Goal: Task Accomplishment & Management: Manage account settings

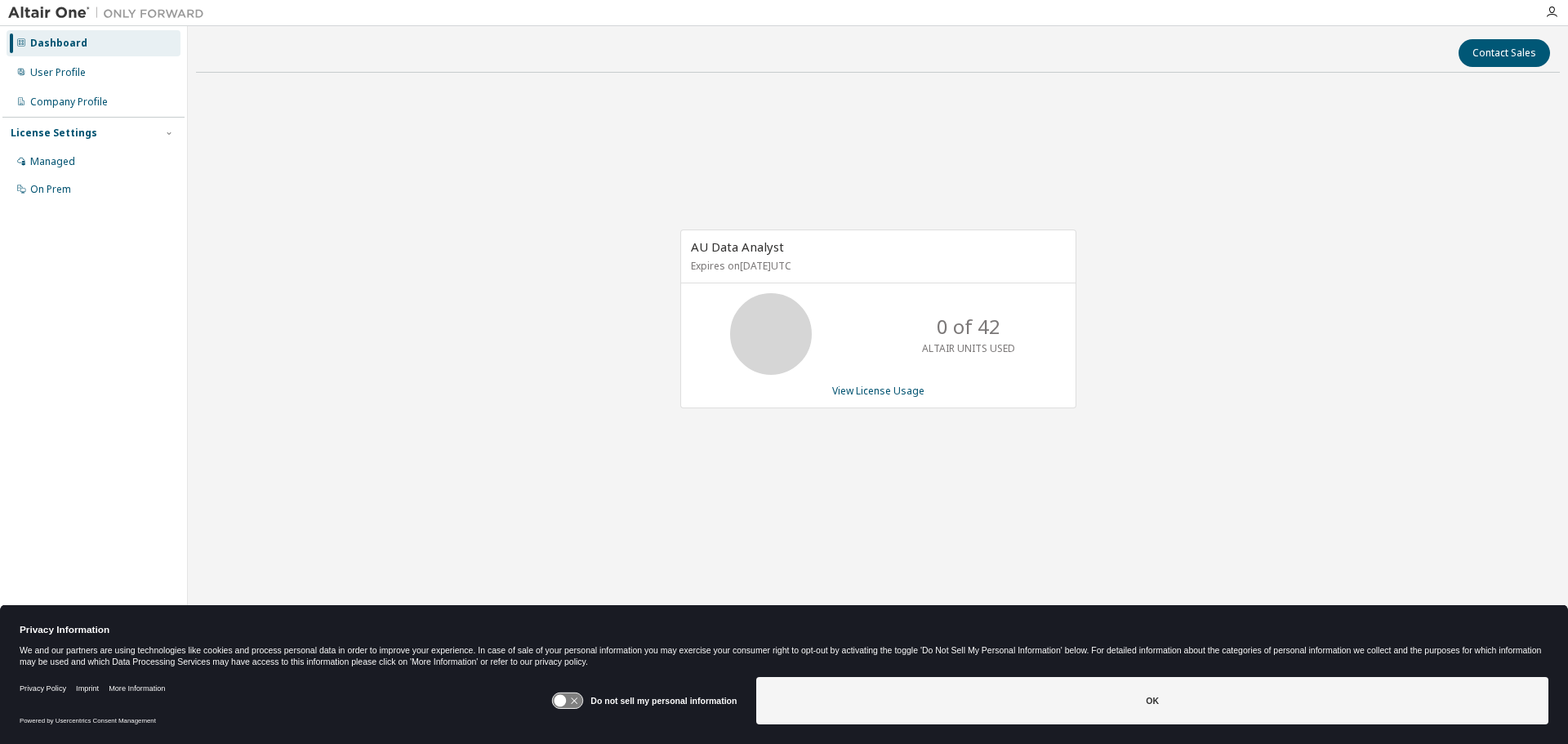
click at [560, 699] on icon at bounding box center [561, 701] width 12 height 12
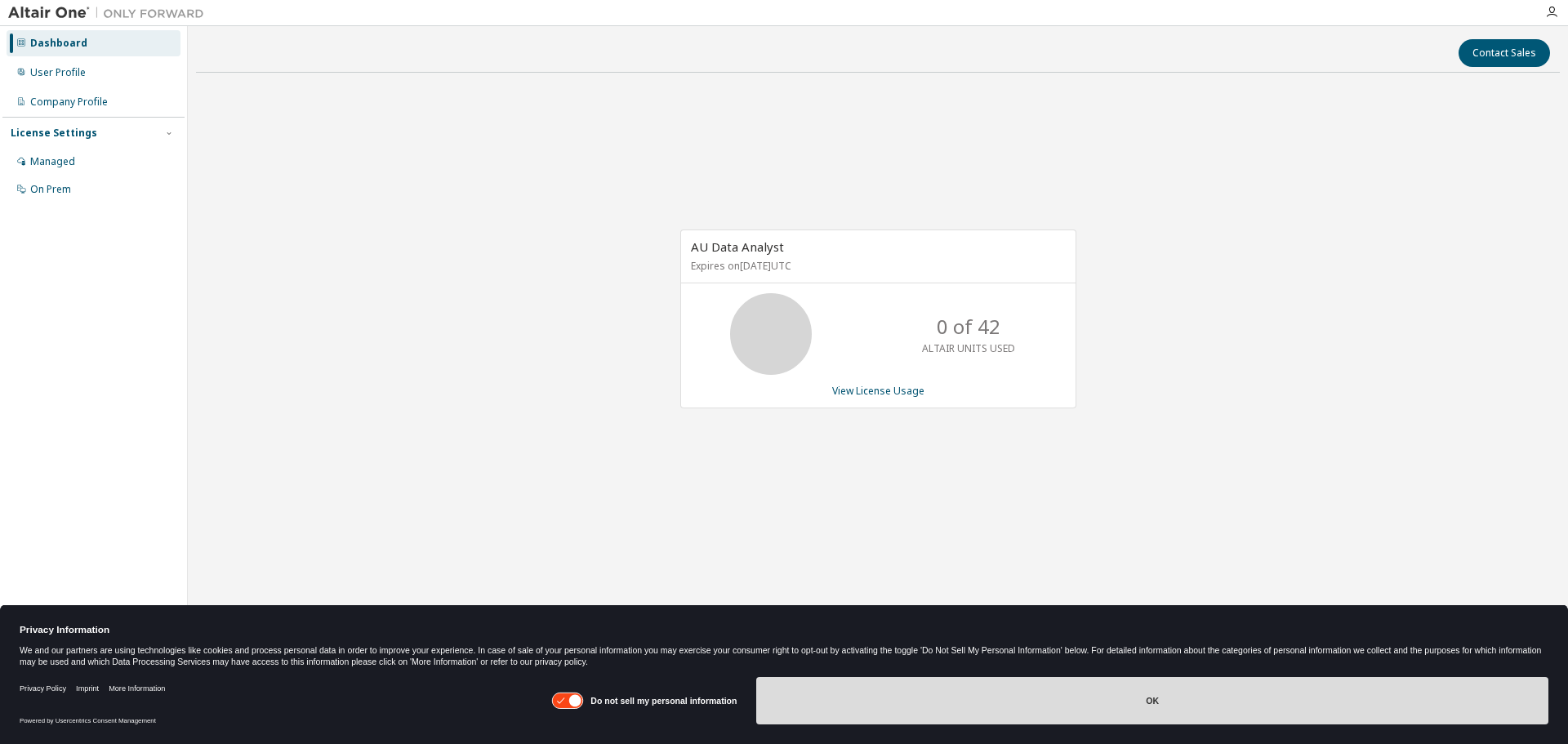
click at [1148, 700] on button "OK" at bounding box center [1152, 700] width 792 height 47
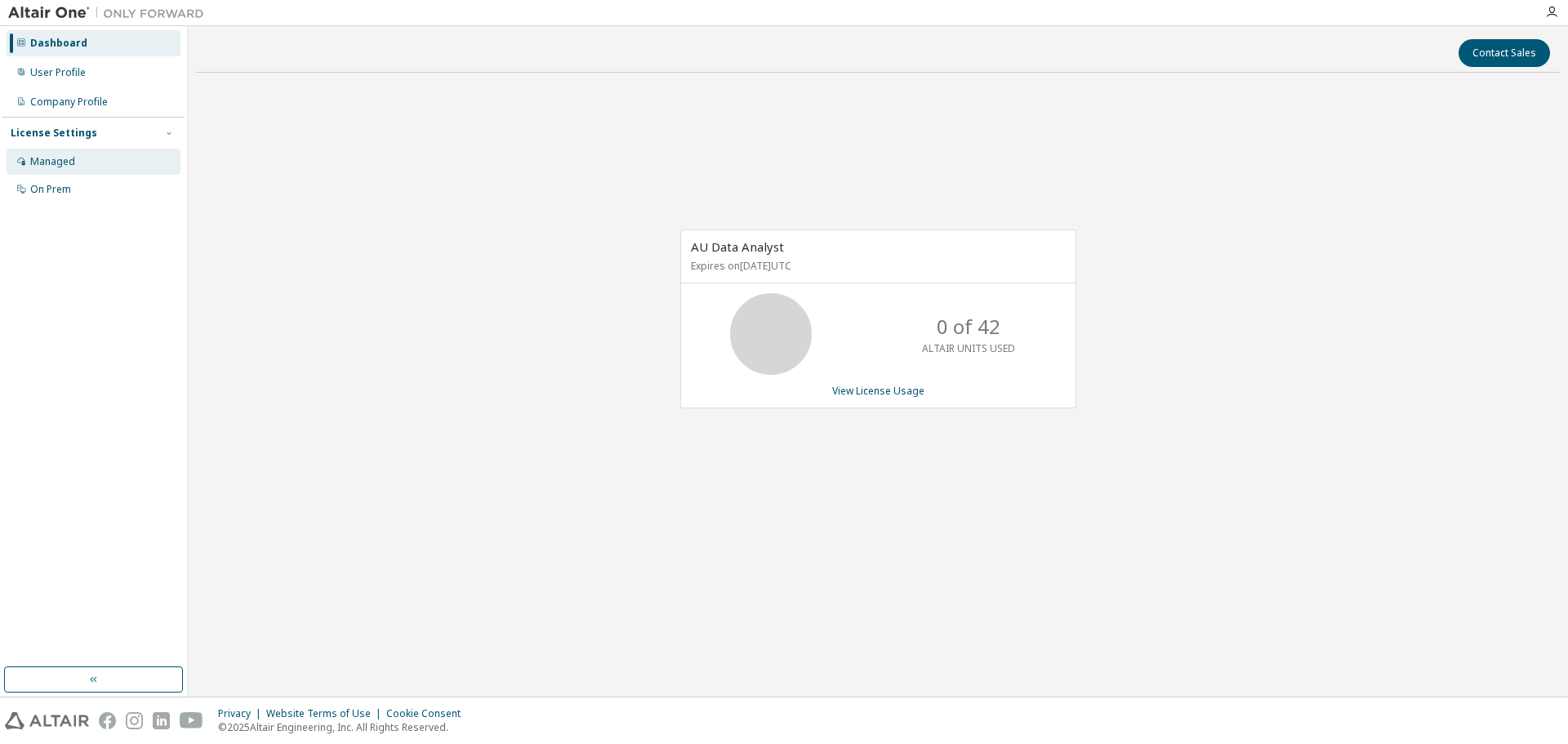
click at [37, 161] on div "Managed" at bounding box center [52, 161] width 44 height 13
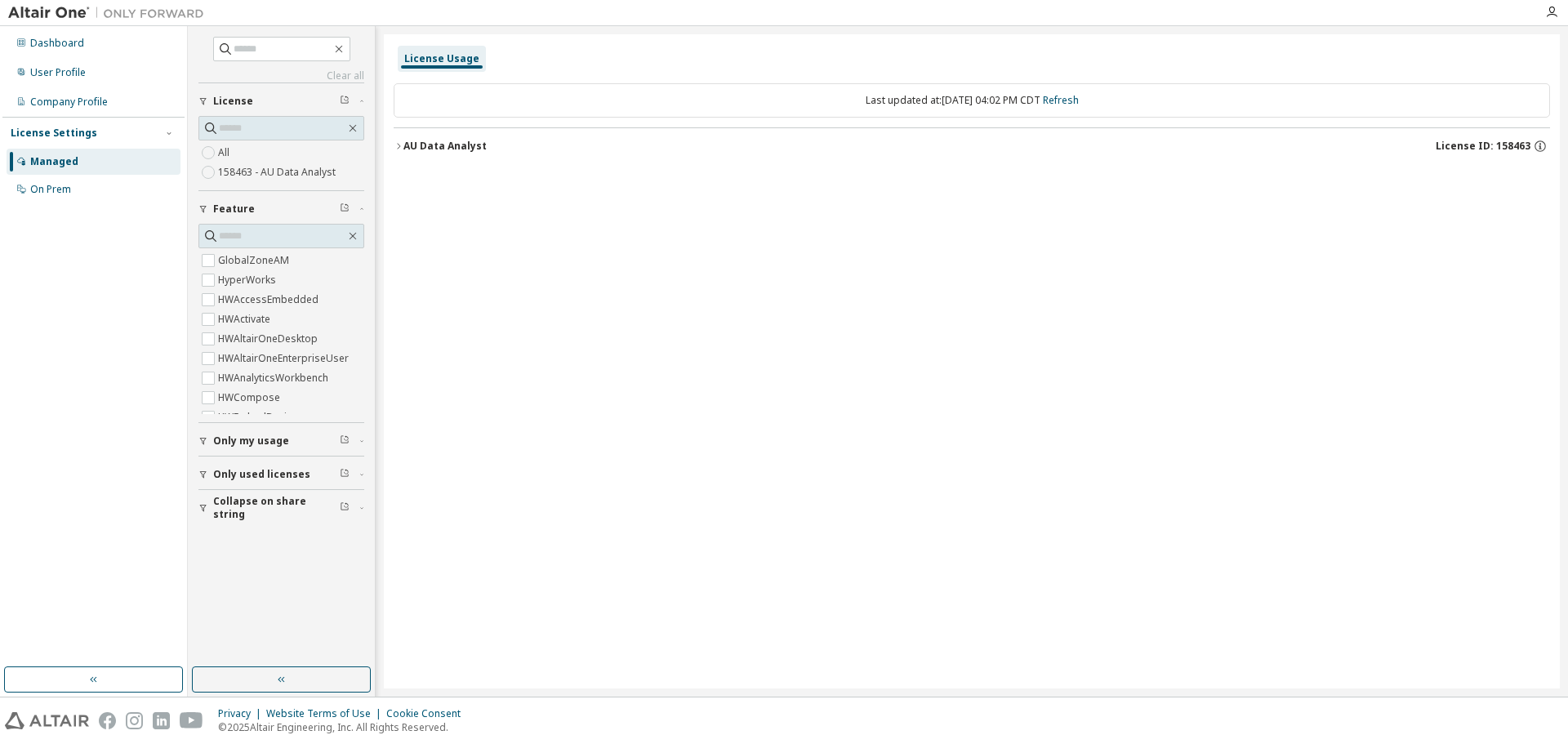
click at [205, 474] on icon "button" at bounding box center [203, 474] width 10 height 10
click at [54, 160] on div "Managed" at bounding box center [54, 161] width 48 height 13
click at [56, 165] on div "Managed" at bounding box center [54, 161] width 48 height 13
click at [437, 62] on div "License Usage" at bounding box center [441, 58] width 75 height 13
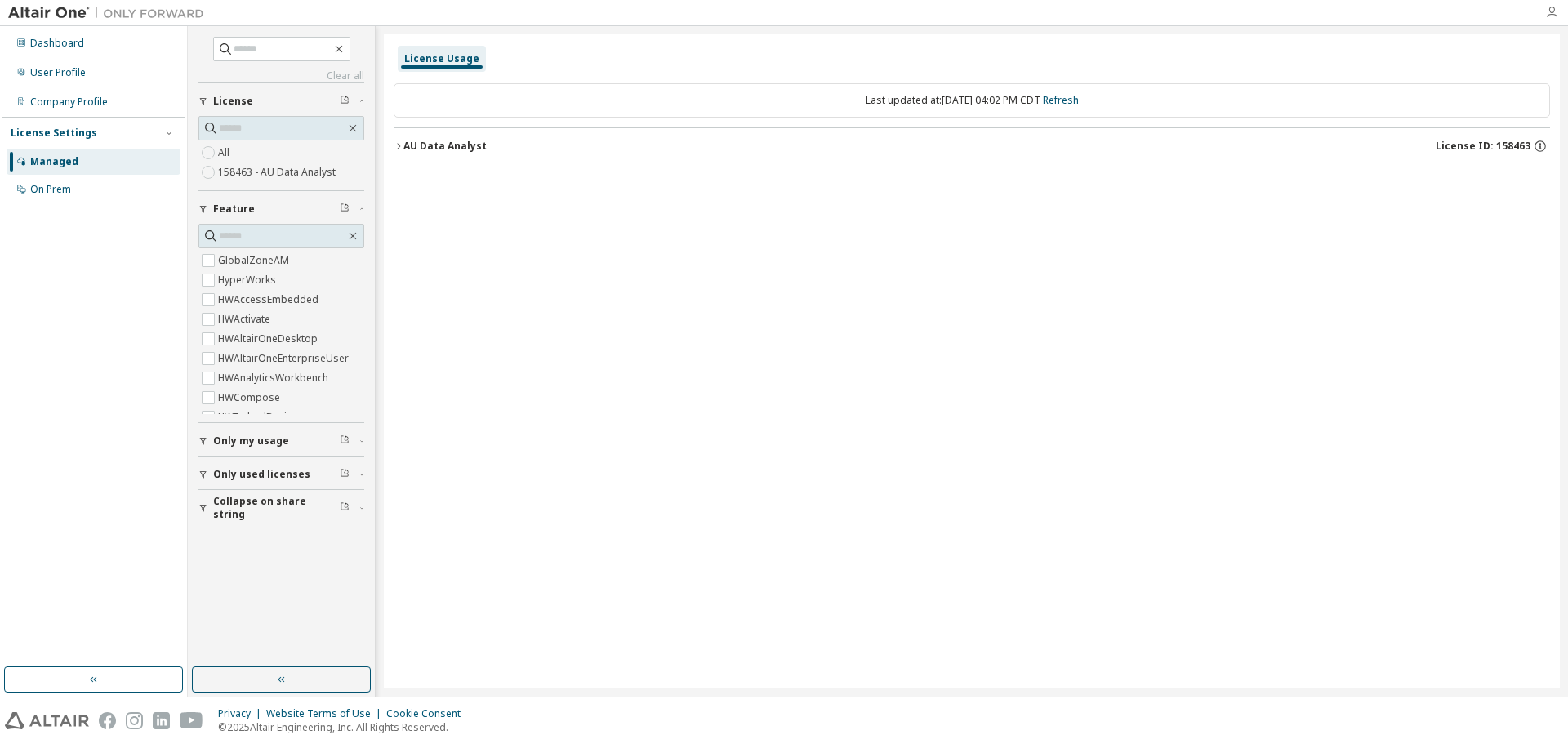
click at [1550, 11] on icon "button" at bounding box center [1551, 12] width 13 height 13
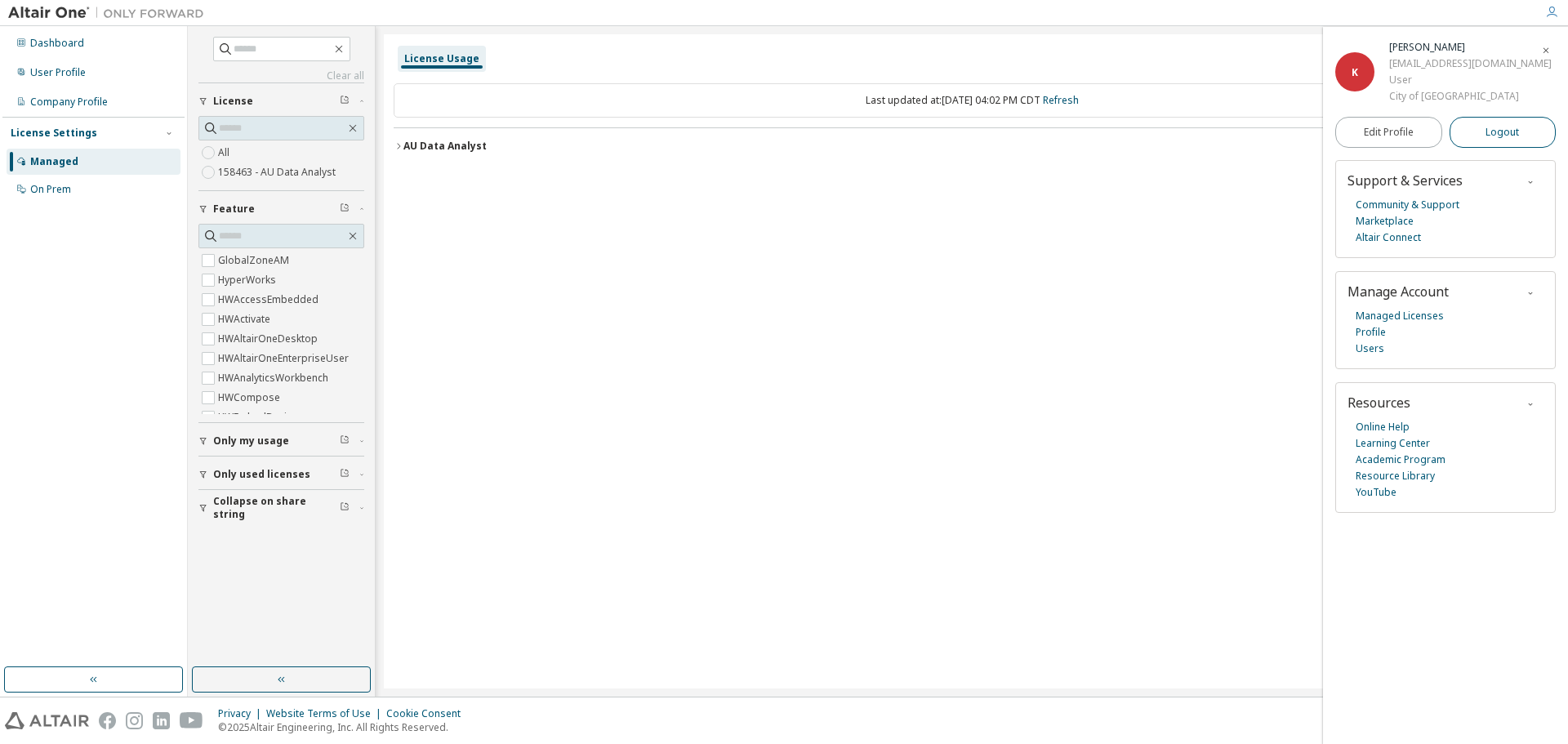
click at [1511, 140] on span "Logout" at bounding box center [1502, 132] width 33 height 17
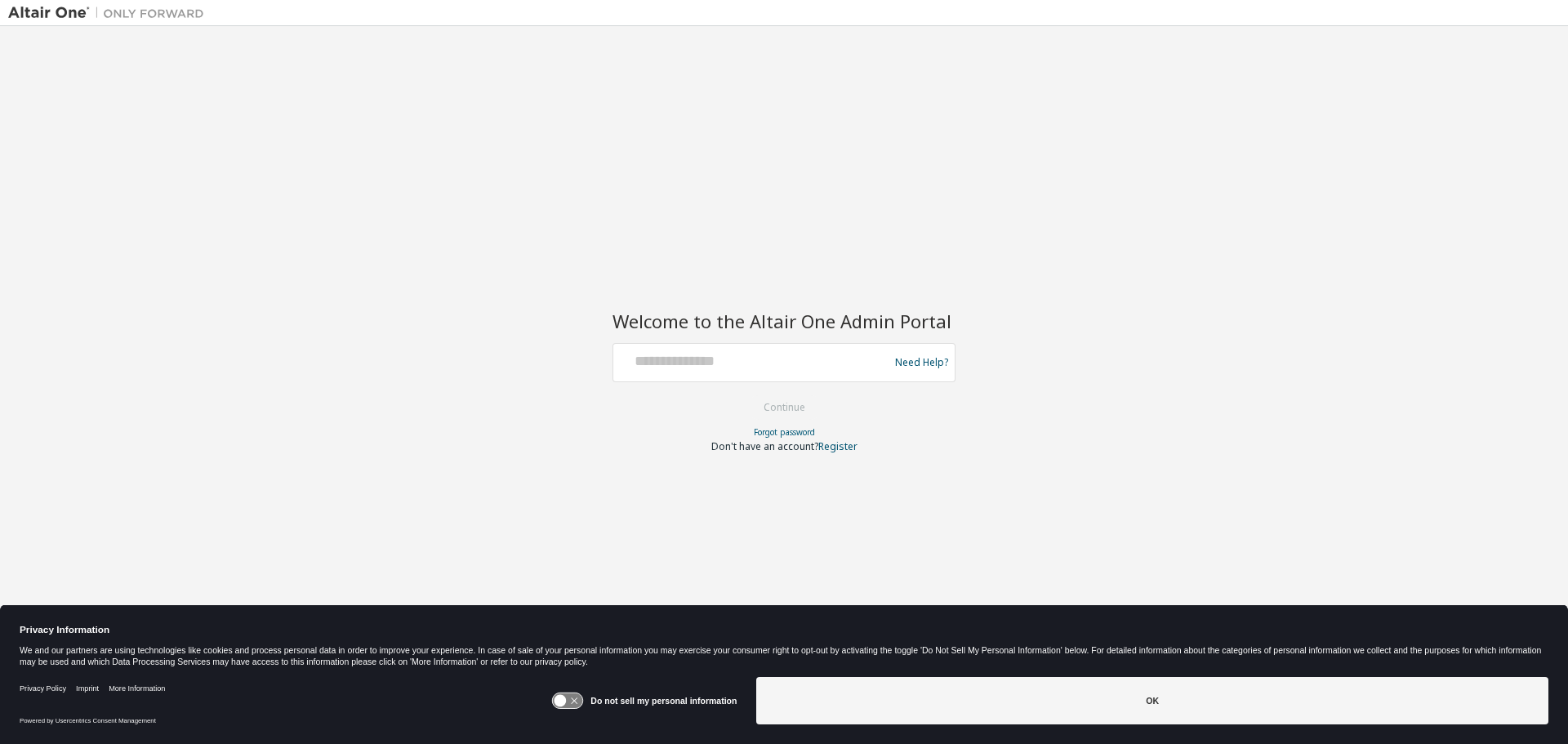
click at [674, 372] on div at bounding box center [753, 363] width 267 height 31
click at [554, 699] on icon at bounding box center [567, 700] width 32 height 17
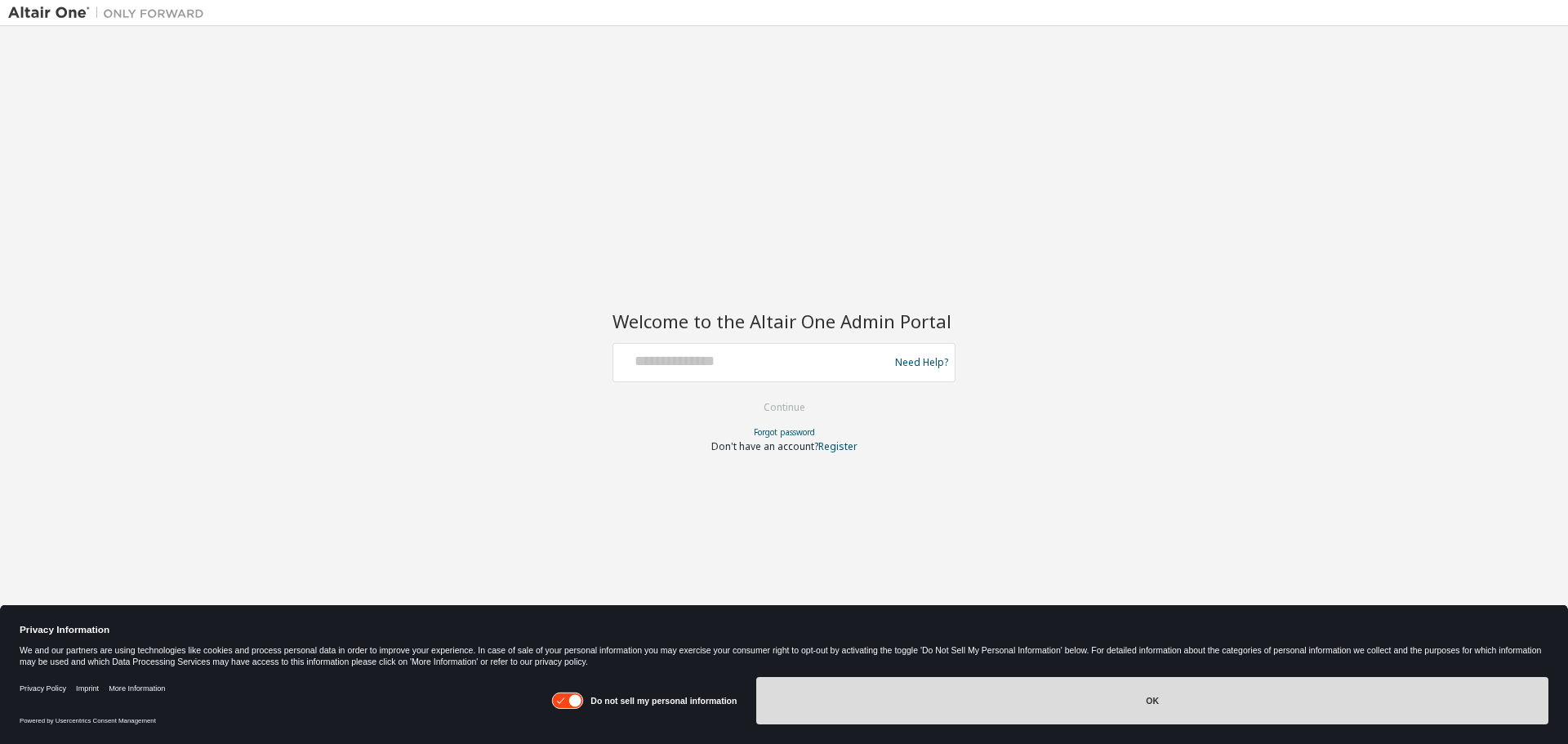
click at [1160, 710] on button "OK" at bounding box center [1152, 700] width 792 height 47
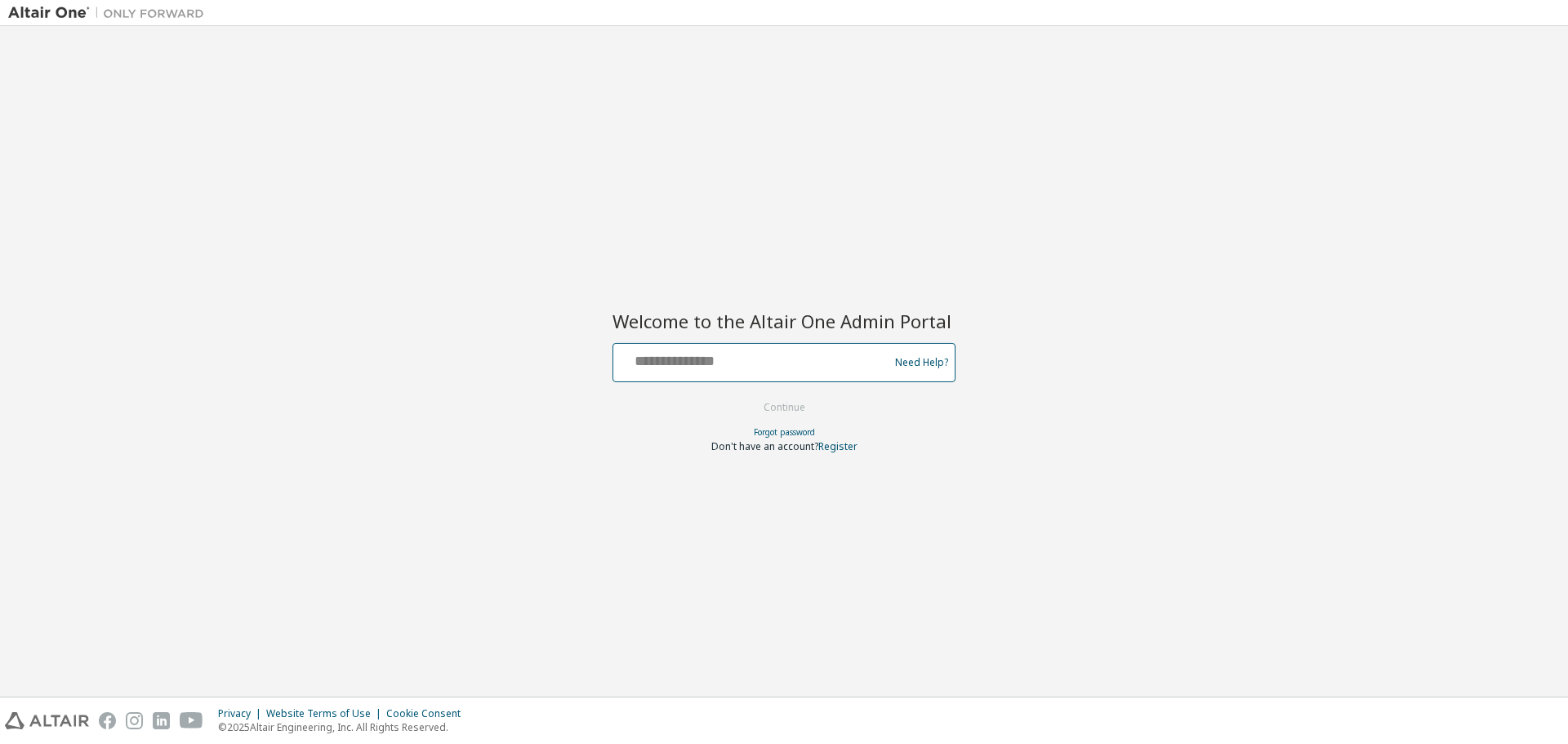
click at [696, 357] on input "text" at bounding box center [753, 358] width 267 height 24
type input "**********"
click at [766, 405] on button "Continue" at bounding box center [784, 407] width 76 height 24
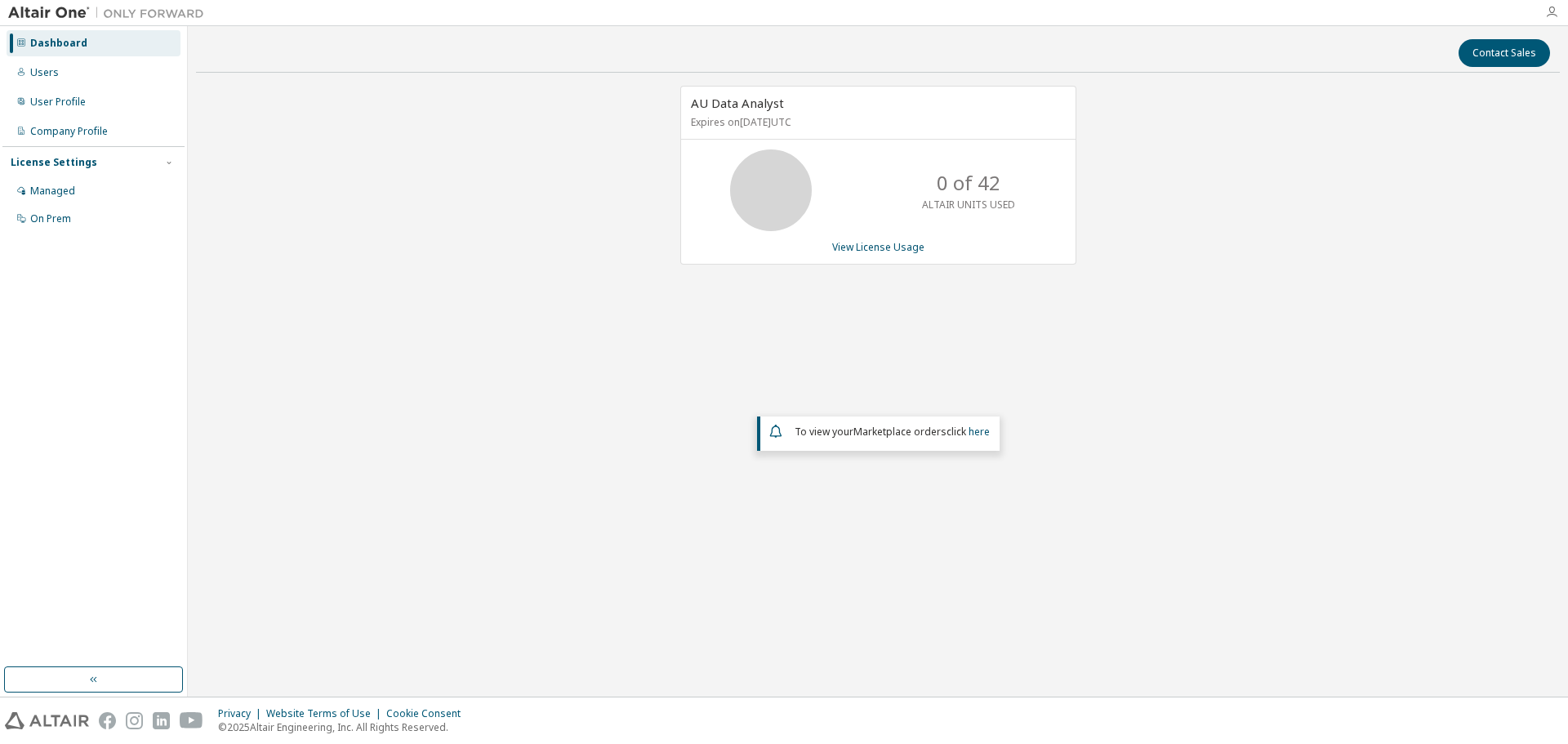
click at [1557, 18] on icon "button" at bounding box center [1551, 12] width 13 height 13
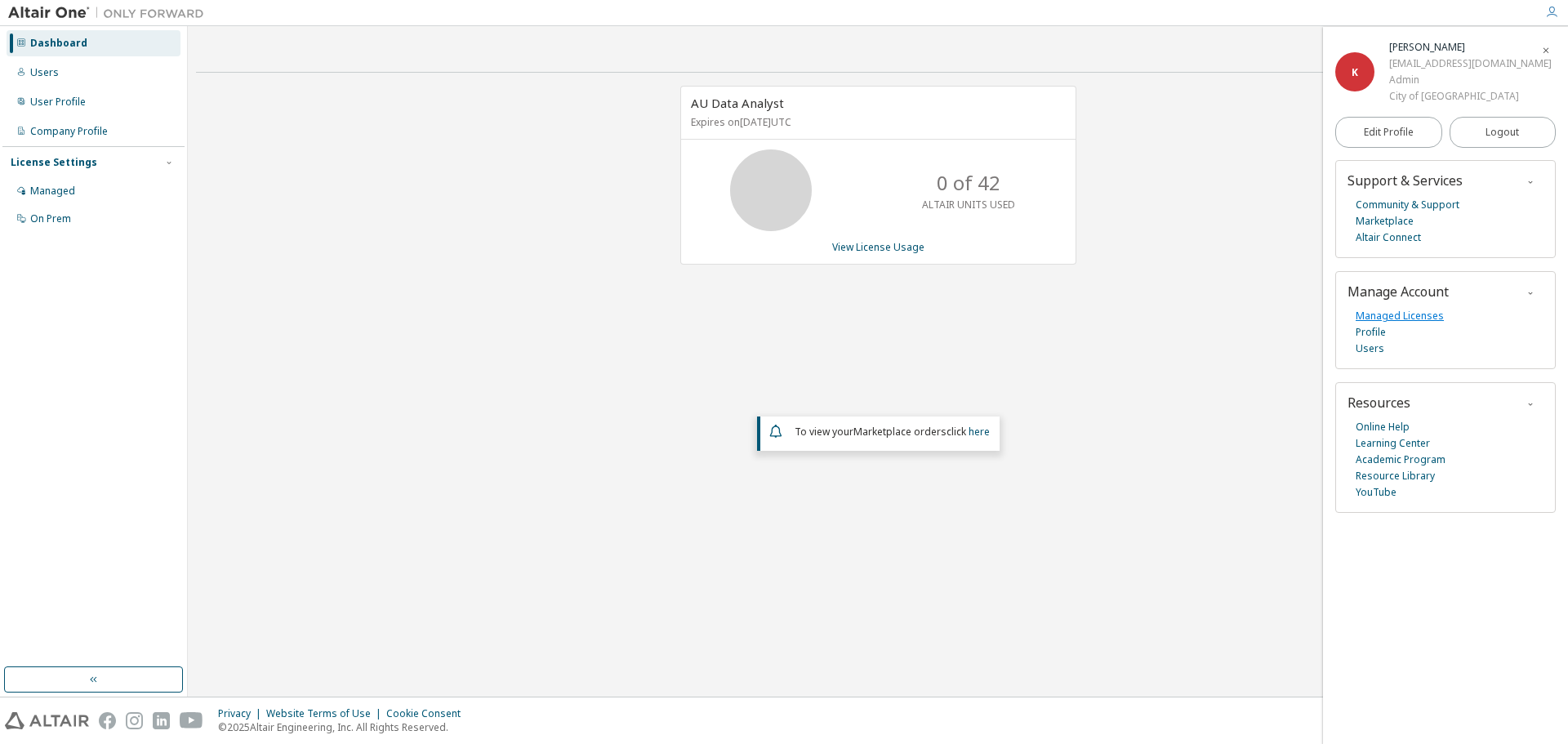
click at [1394, 317] on link "Managed Licenses" at bounding box center [1399, 316] width 88 height 17
click at [1530, 130] on button "Logout" at bounding box center [1503, 133] width 107 height 31
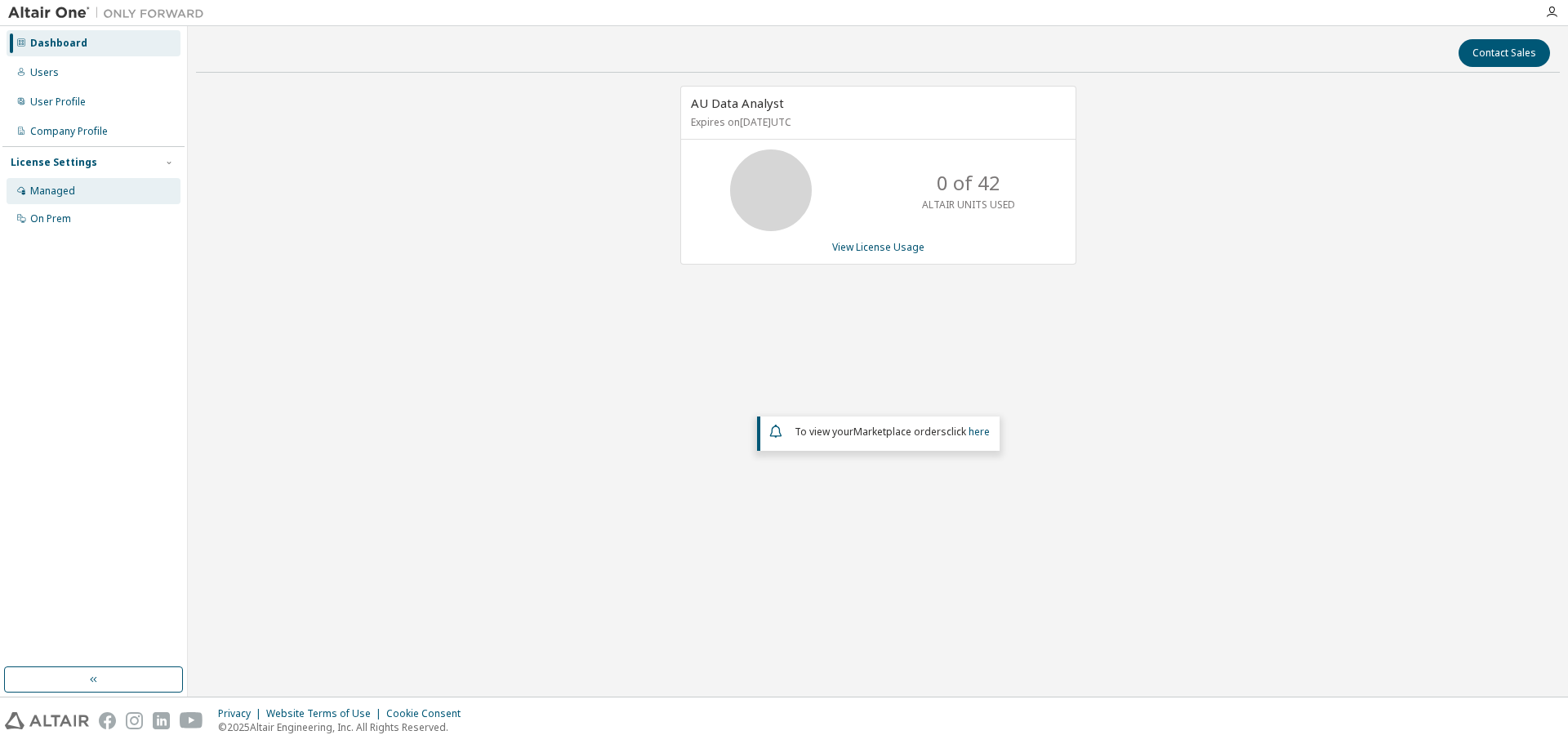
click at [45, 189] on div "Managed" at bounding box center [52, 191] width 44 height 13
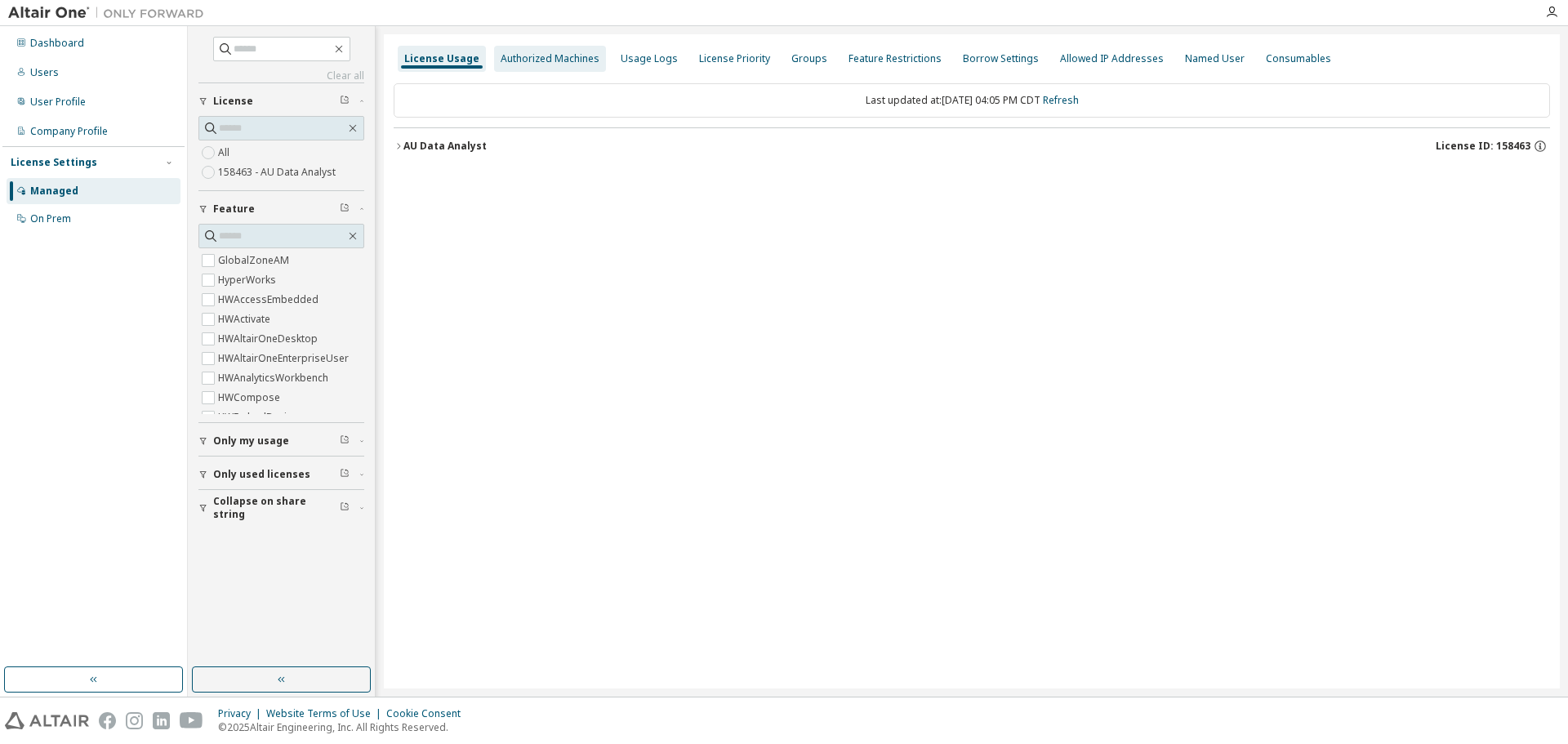
click at [564, 59] on div "Authorized Machines" at bounding box center [549, 58] width 99 height 13
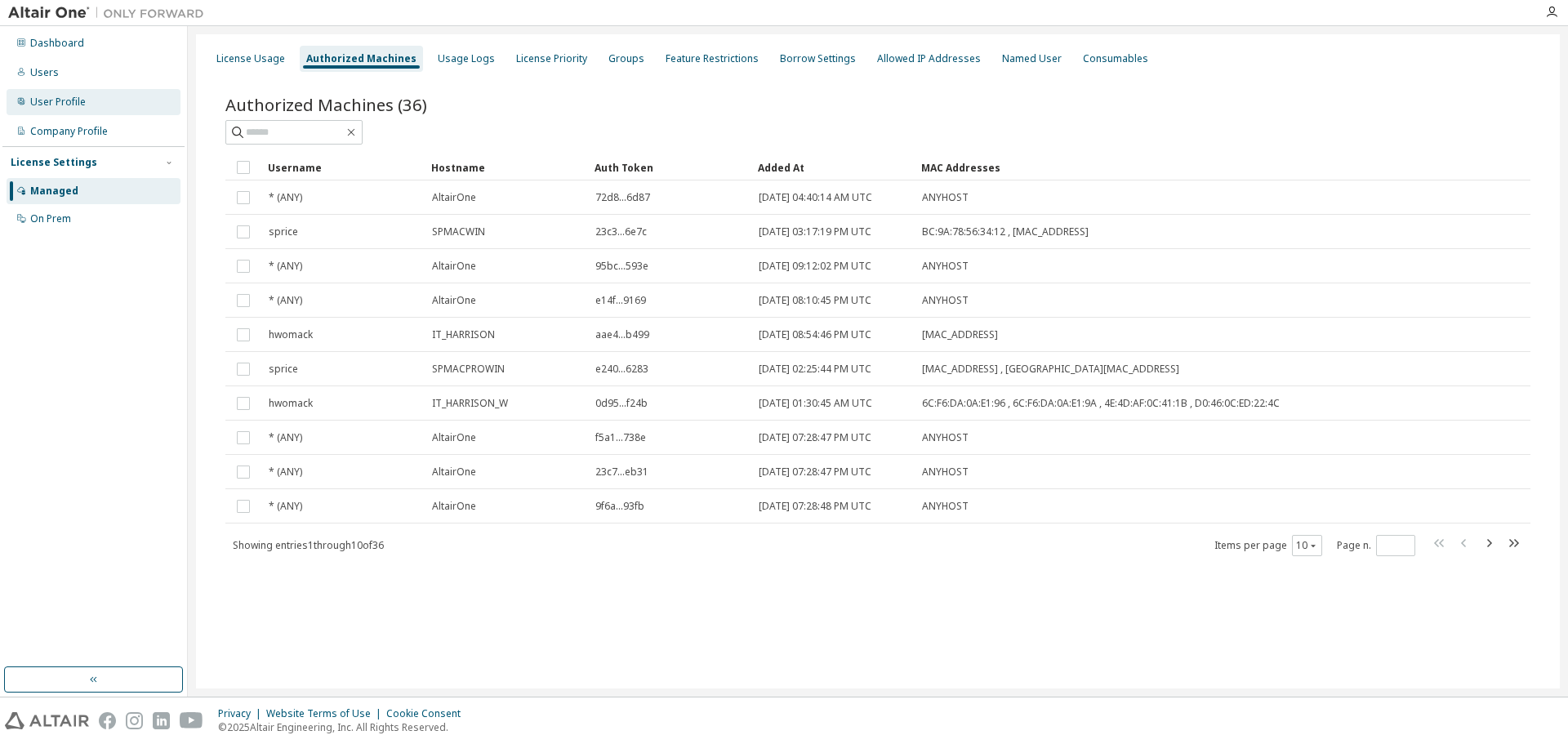
click at [62, 99] on div "User Profile" at bounding box center [58, 102] width 56 height 13
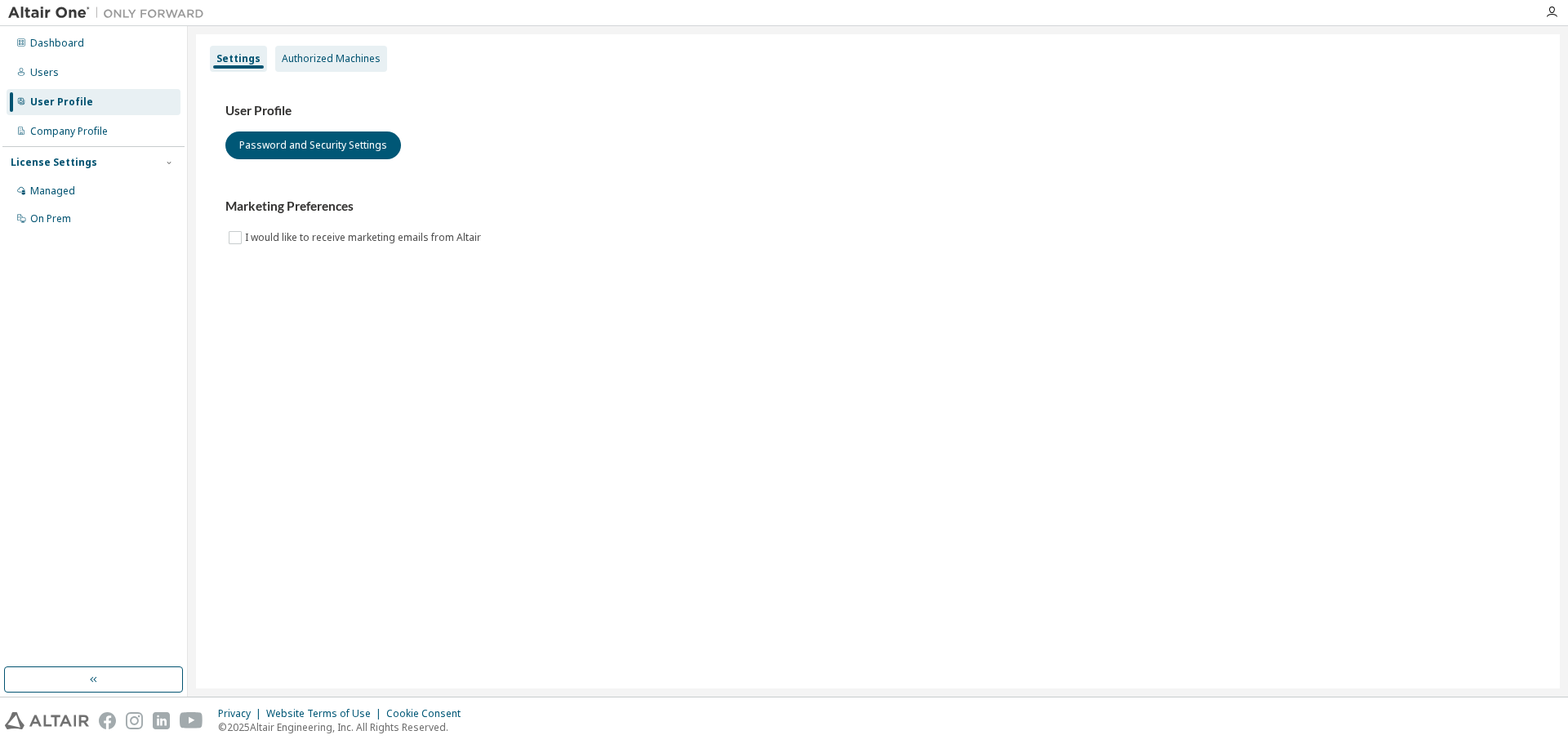
click at [332, 52] on div "Authorized Machines" at bounding box center [331, 58] width 99 height 13
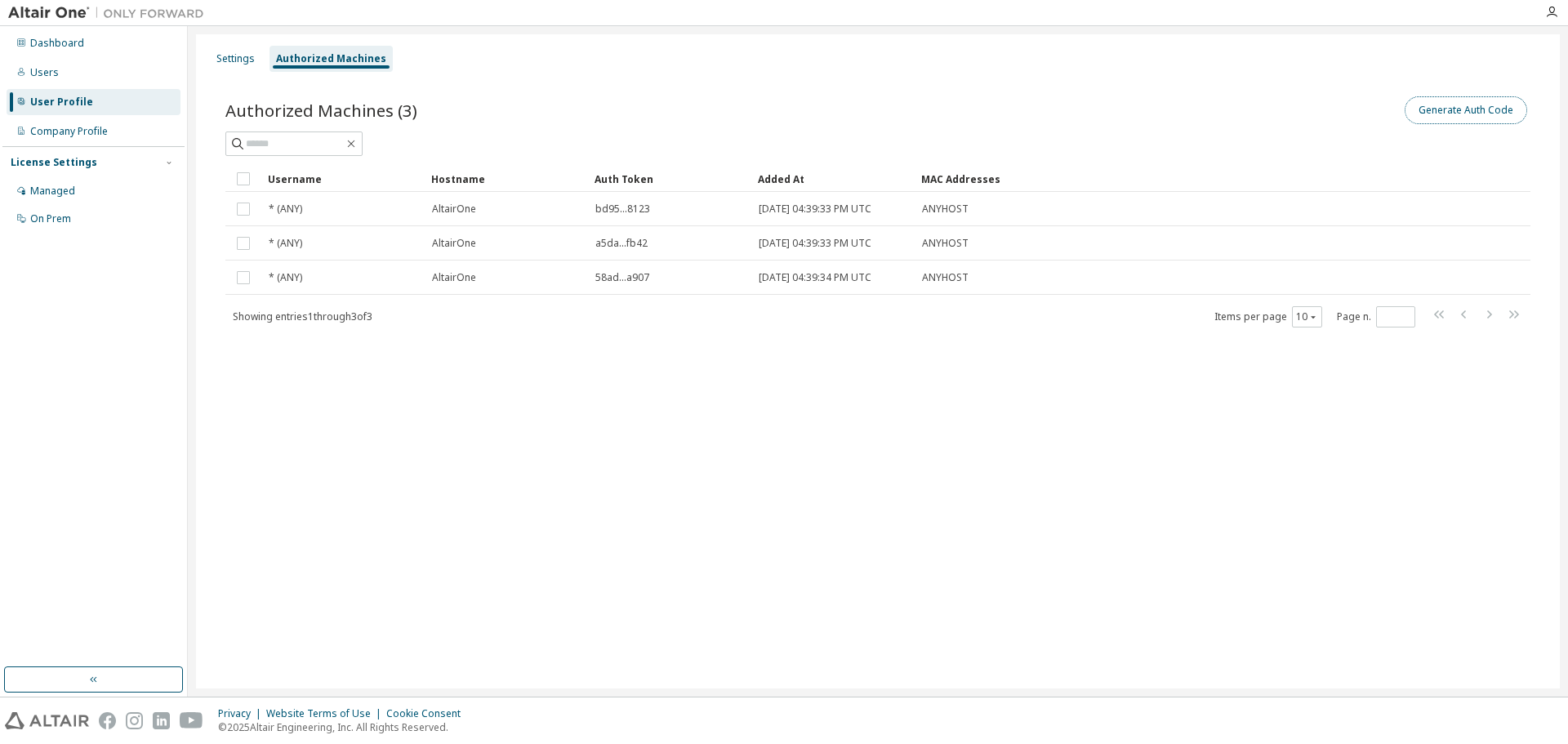
click at [1480, 105] on button "Generate Auth Code" at bounding box center [1465, 110] width 122 height 28
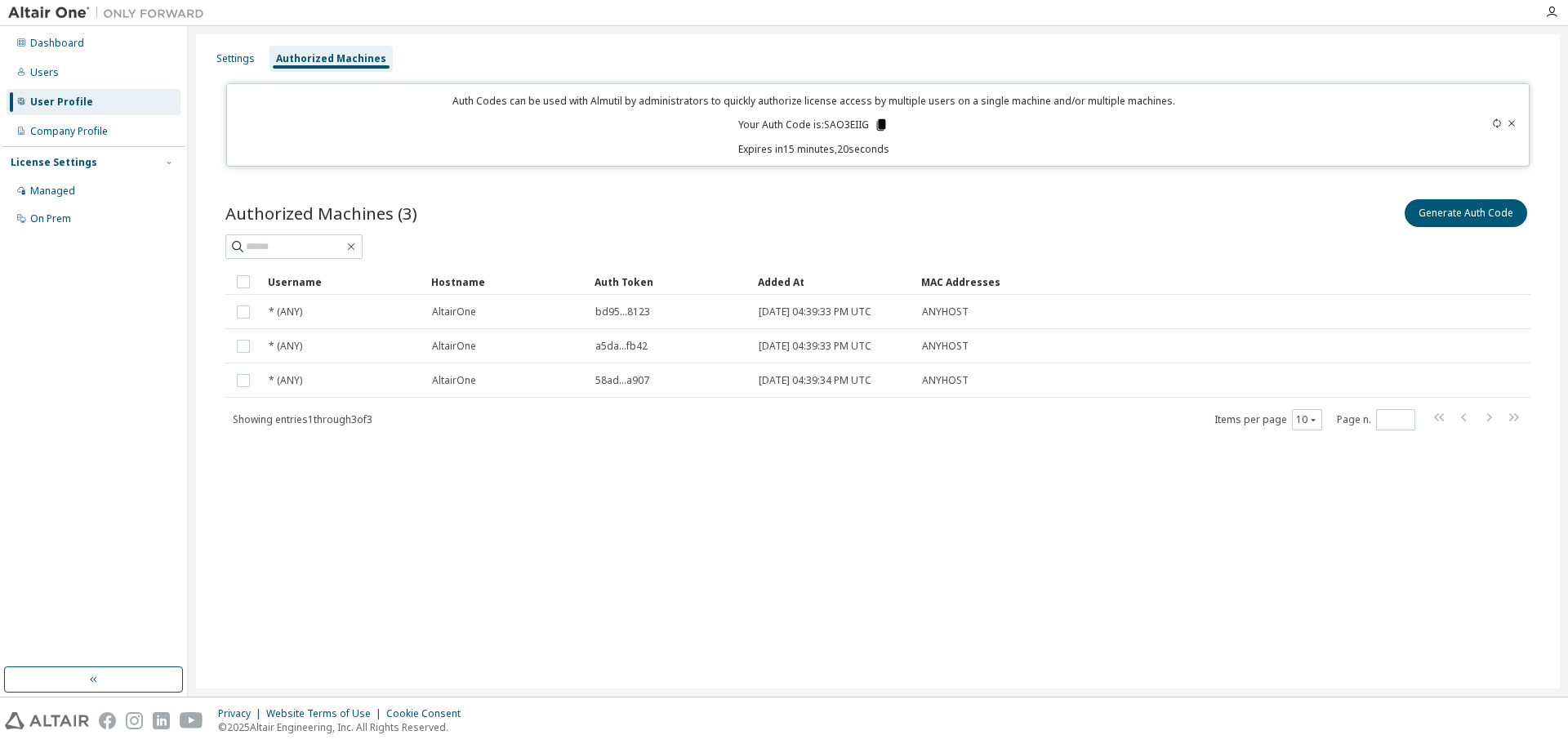
click at [881, 126] on icon at bounding box center [882, 125] width 9 height 11
drag, startPoint x: 826, startPoint y: 124, endPoint x: 869, endPoint y: 121, distance: 43.1
click at [869, 121] on p "Your Auth Code is: SAO3EIIG" at bounding box center [813, 125] width 150 height 15
copy p "SAO3EIIG"
click at [1550, 7] on icon "button" at bounding box center [1551, 12] width 13 height 13
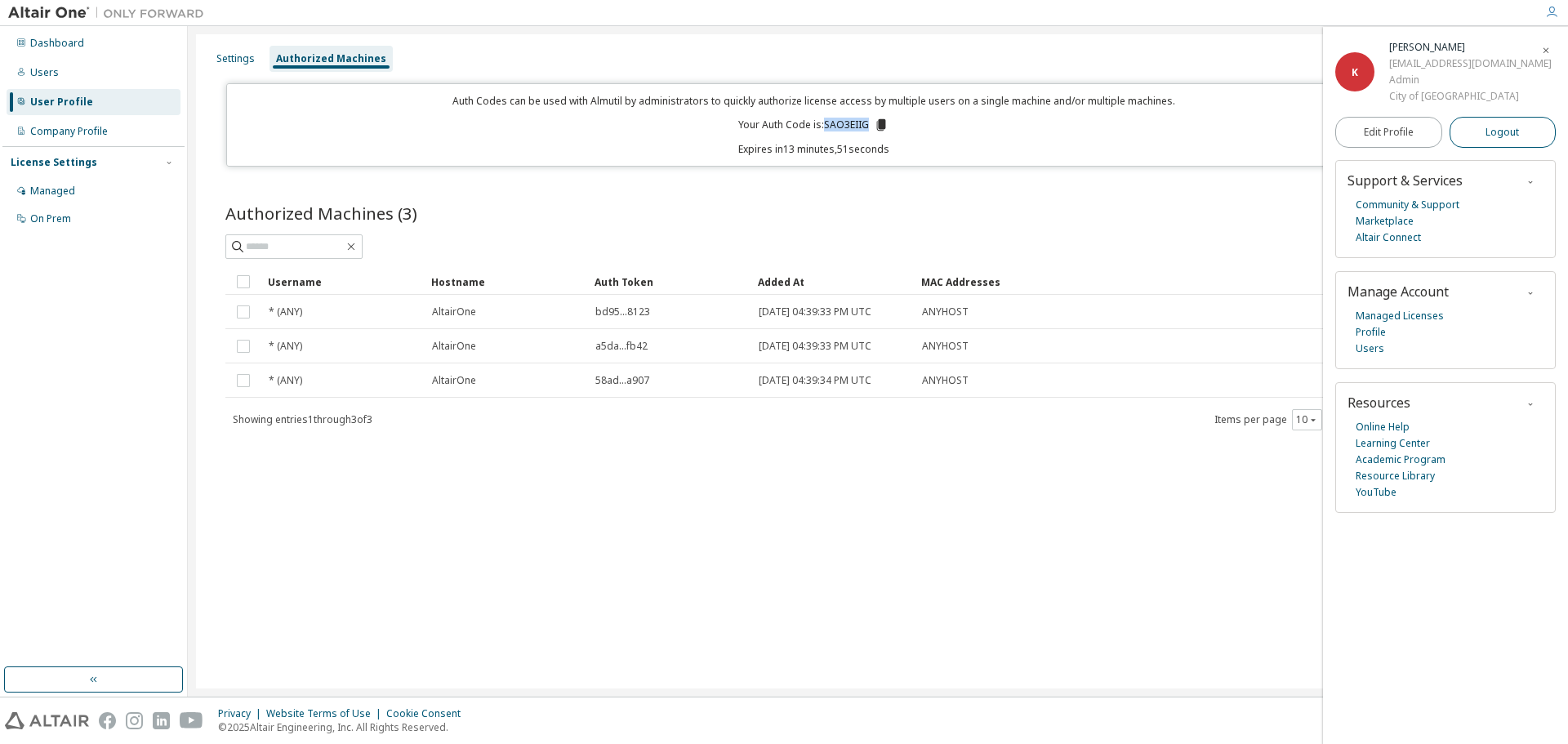
click at [1500, 131] on span "Logout" at bounding box center [1502, 132] width 33 height 17
